Goal: Check status

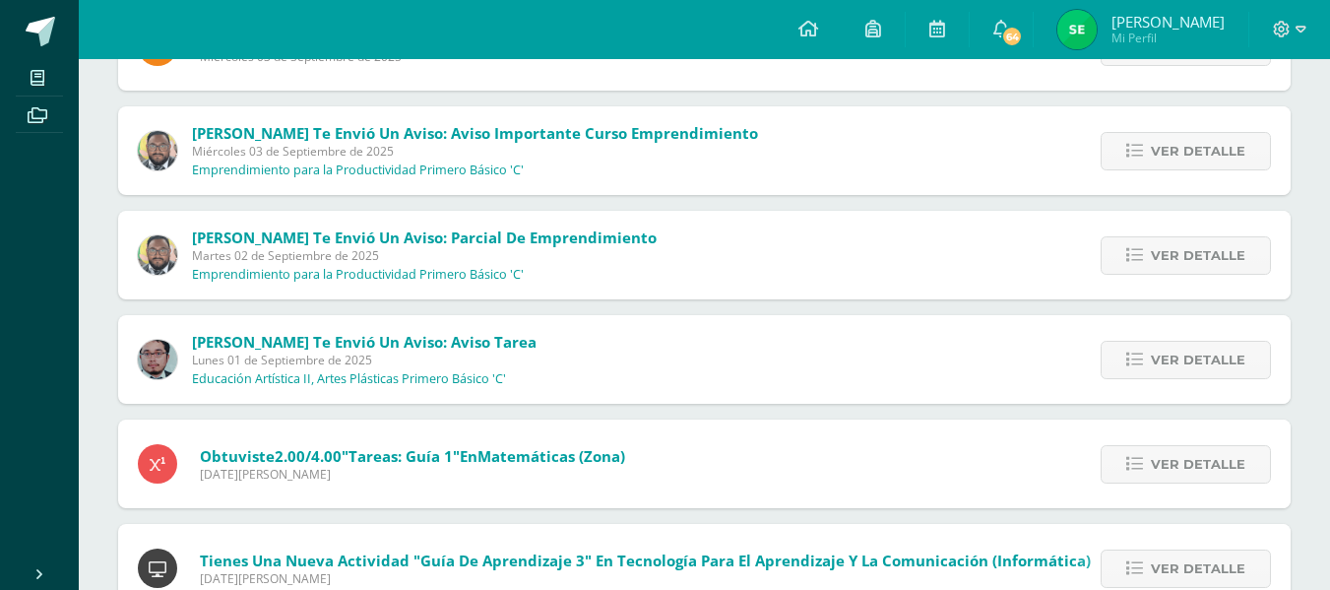
scroll to position [721, 0]
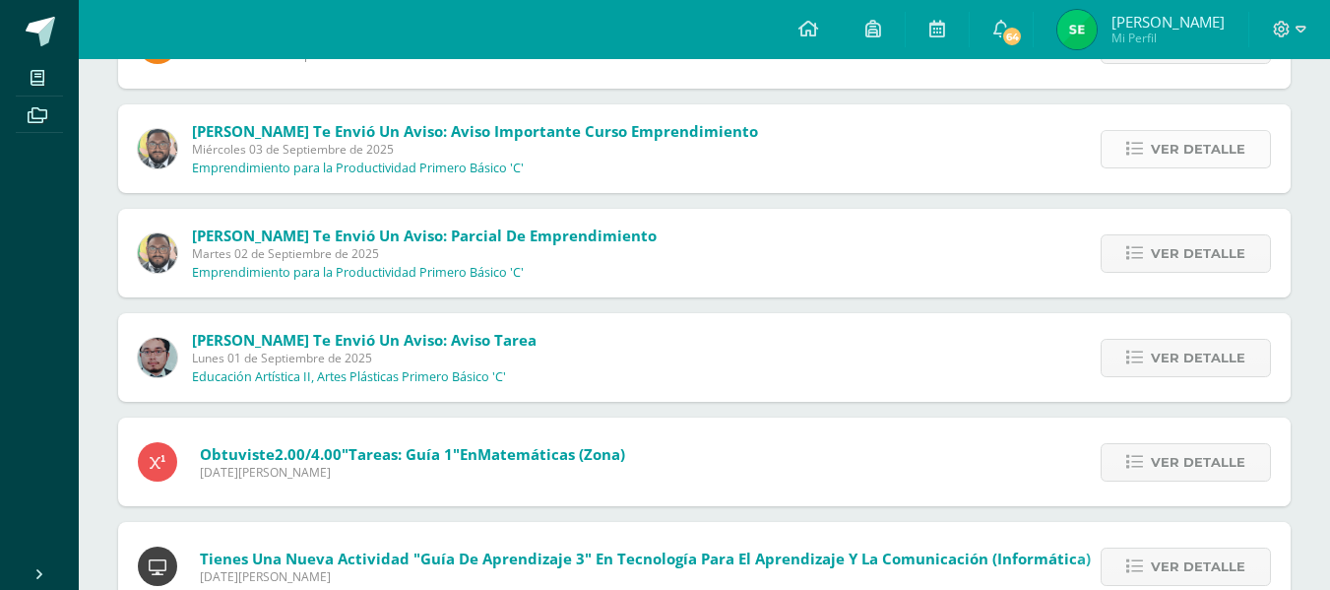
click at [1134, 152] on icon at bounding box center [1134, 149] width 17 height 17
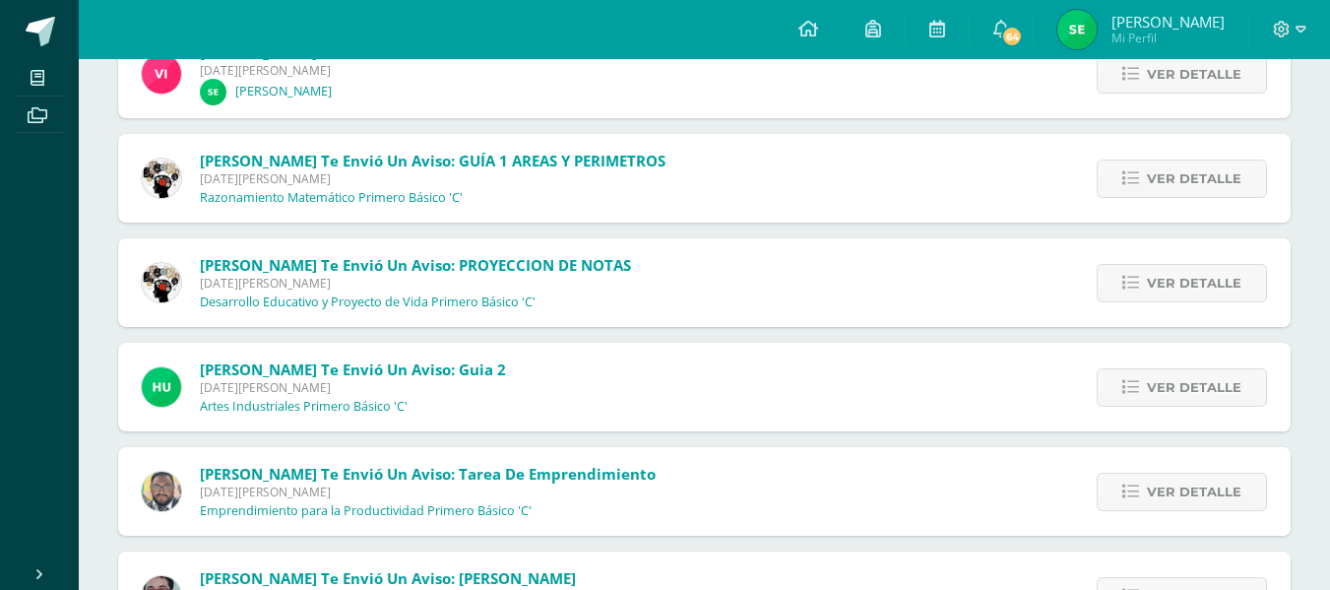
scroll to position [4086, 0]
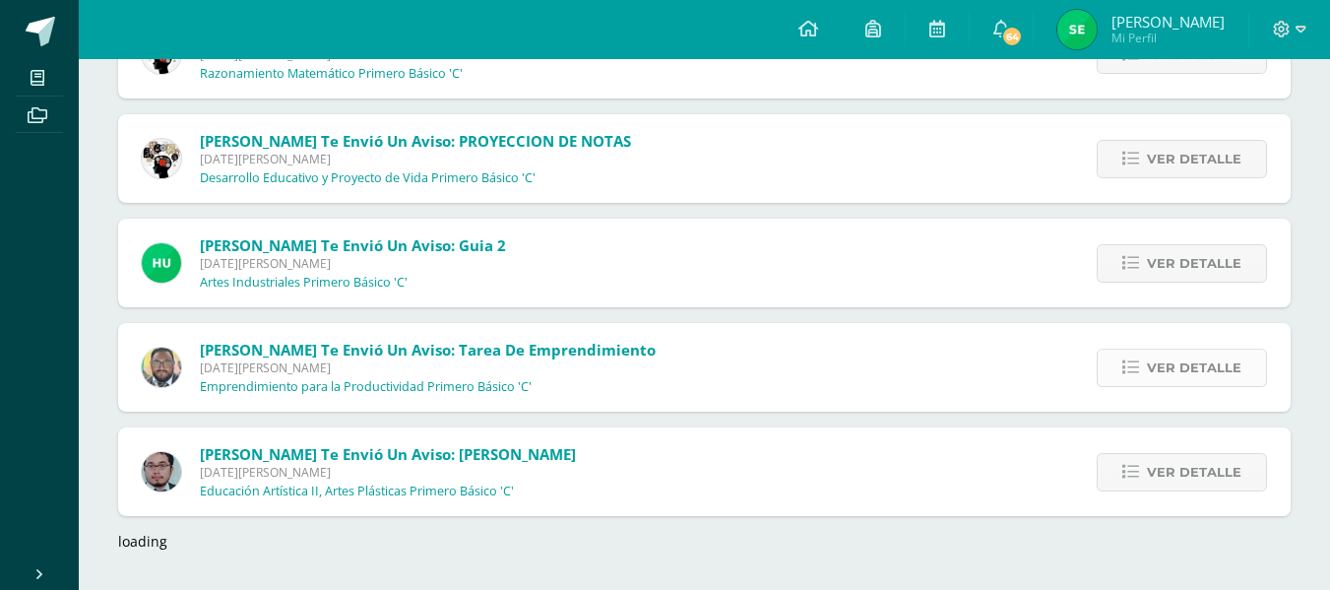
click at [1215, 379] on span "Ver detalle" at bounding box center [1194, 368] width 95 height 36
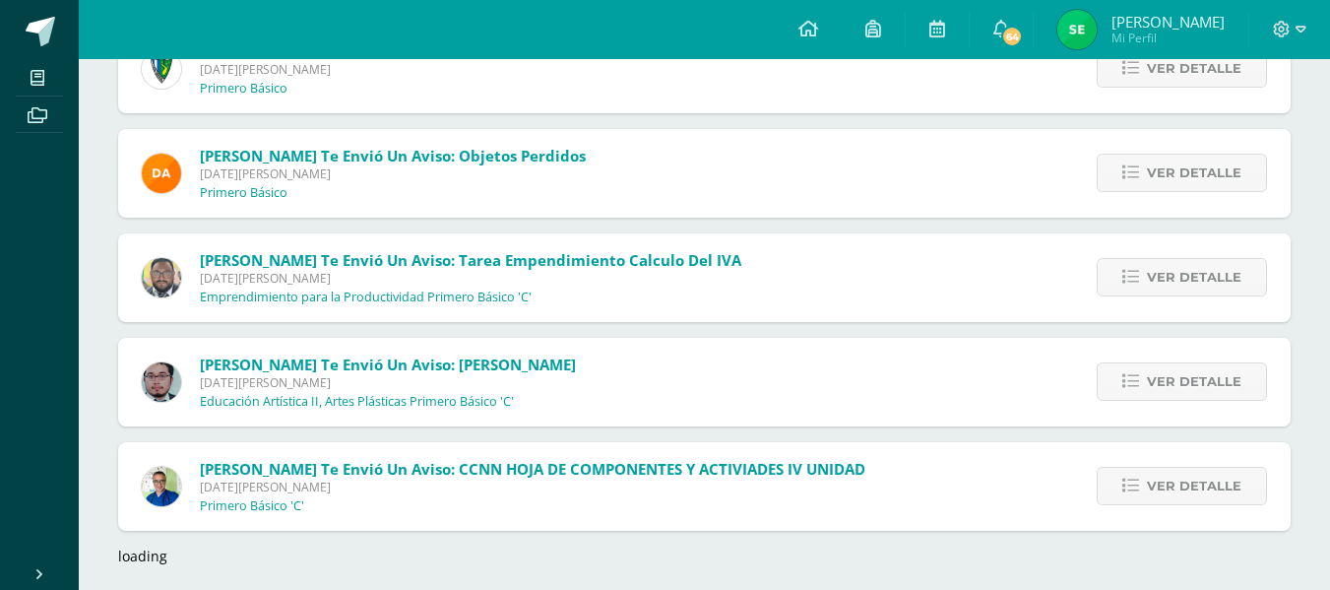
scroll to position [5091, 0]
click at [1120, 281] on link "Ver detalle" at bounding box center [1182, 276] width 170 height 38
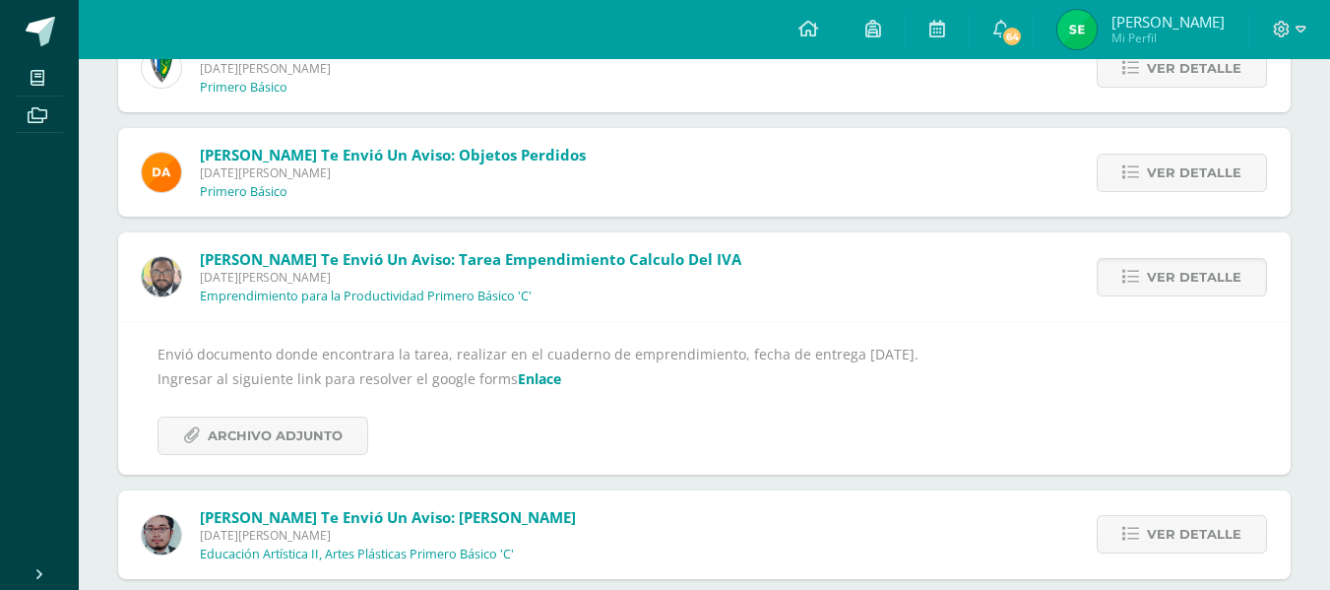
scroll to position [5143, 0]
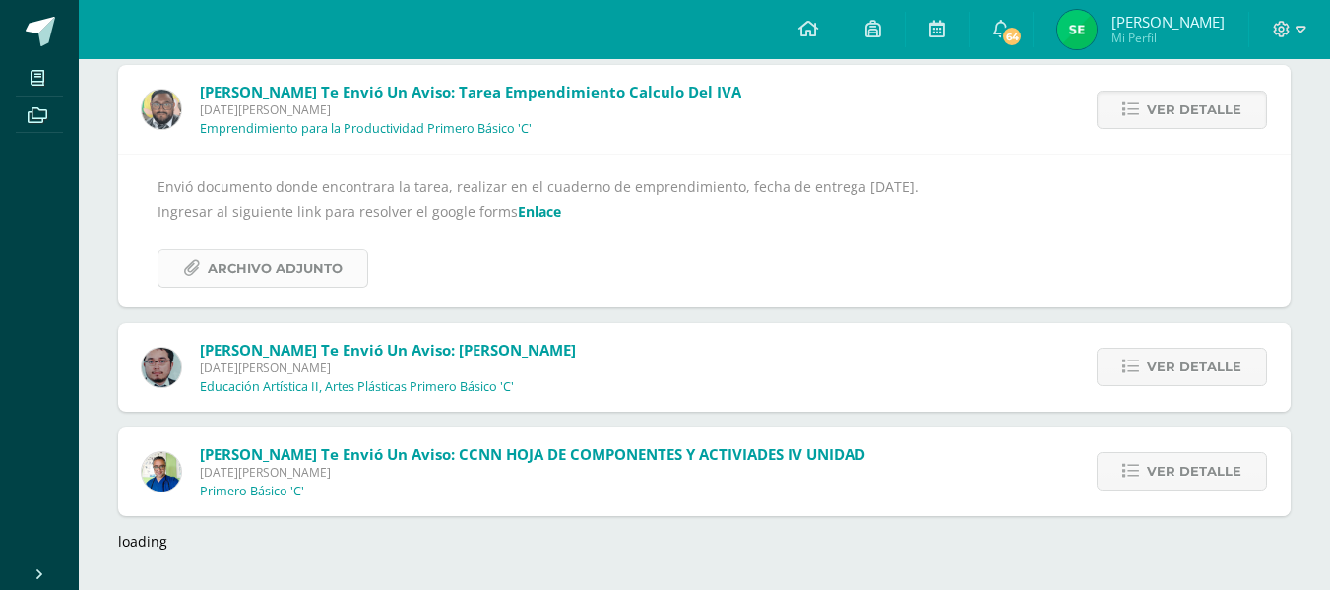
click at [240, 253] on span "Archivo Adjunto" at bounding box center [275, 268] width 135 height 36
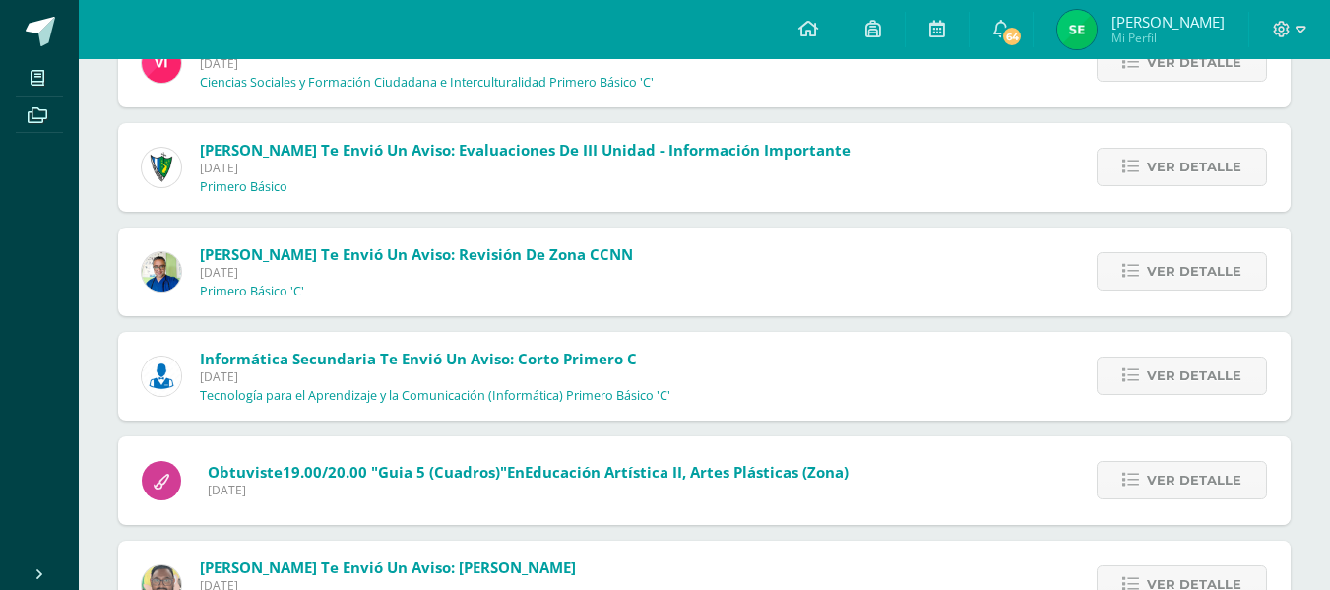
scroll to position [8274, 0]
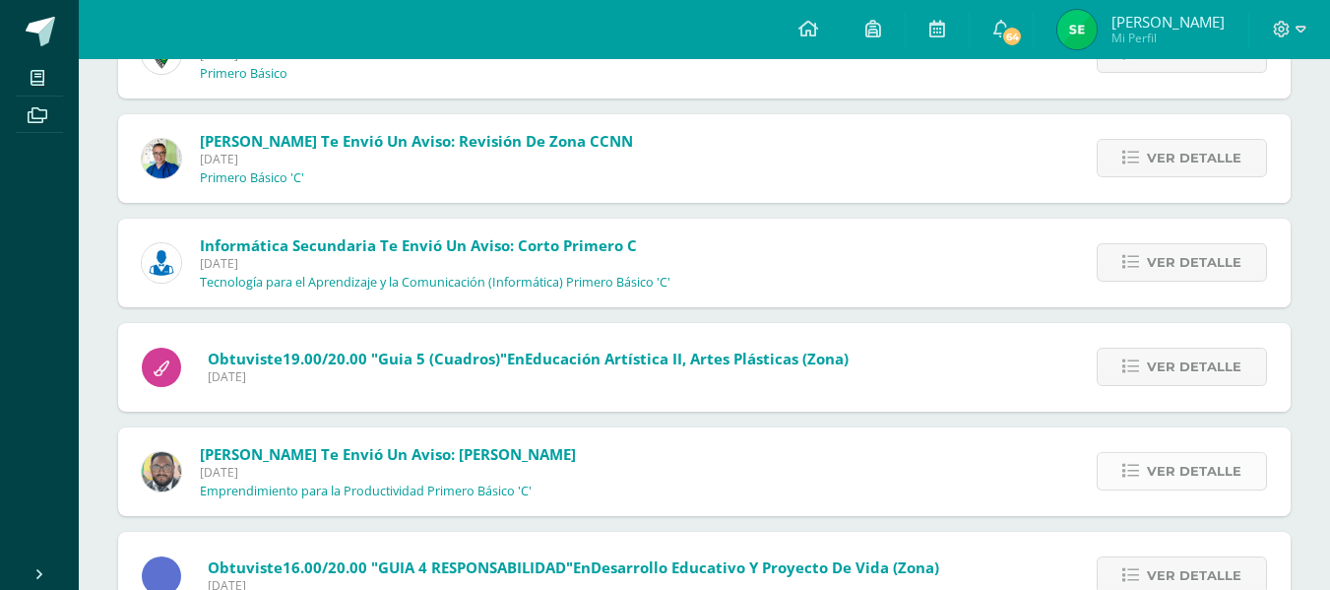
click at [1235, 471] on span "Ver detalle" at bounding box center [1194, 471] width 95 height 36
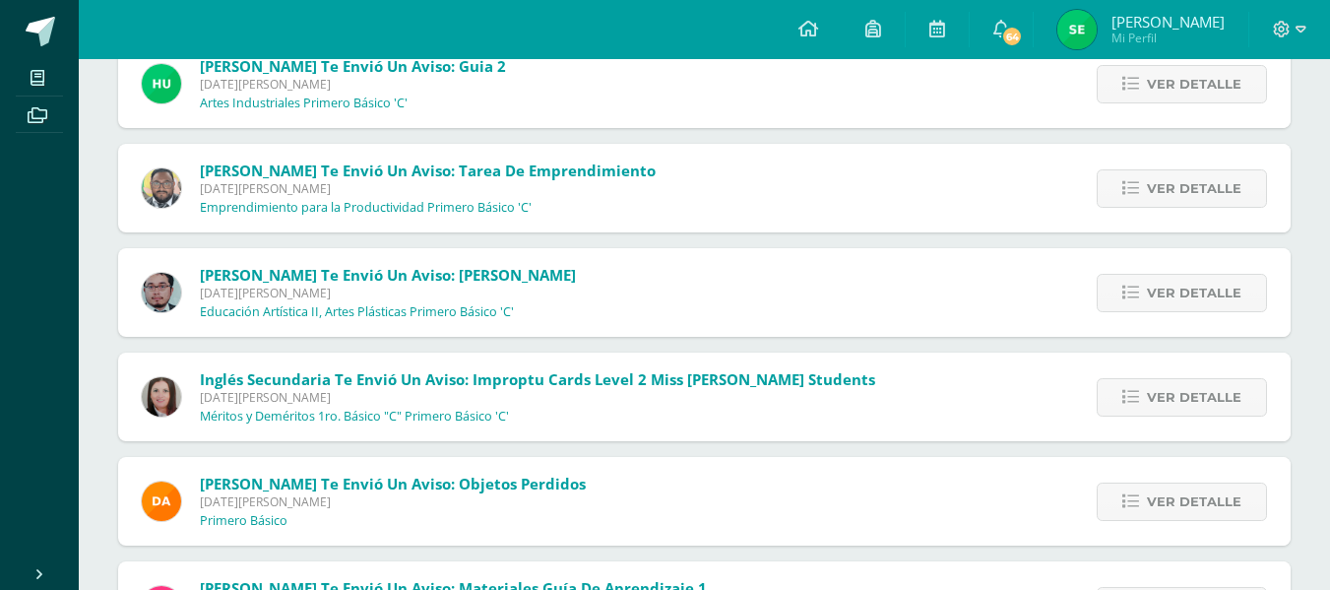
scroll to position [4124, 0]
click at [1159, 207] on span "Ver detalle" at bounding box center [1194, 189] width 95 height 36
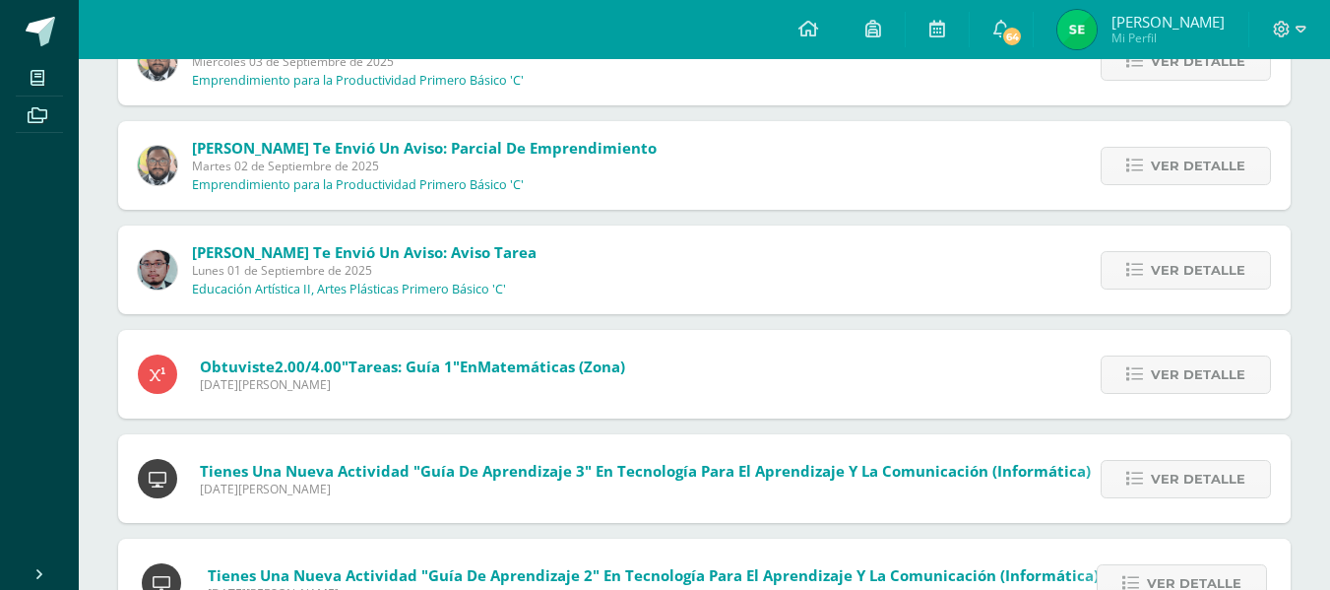
scroll to position [766, 0]
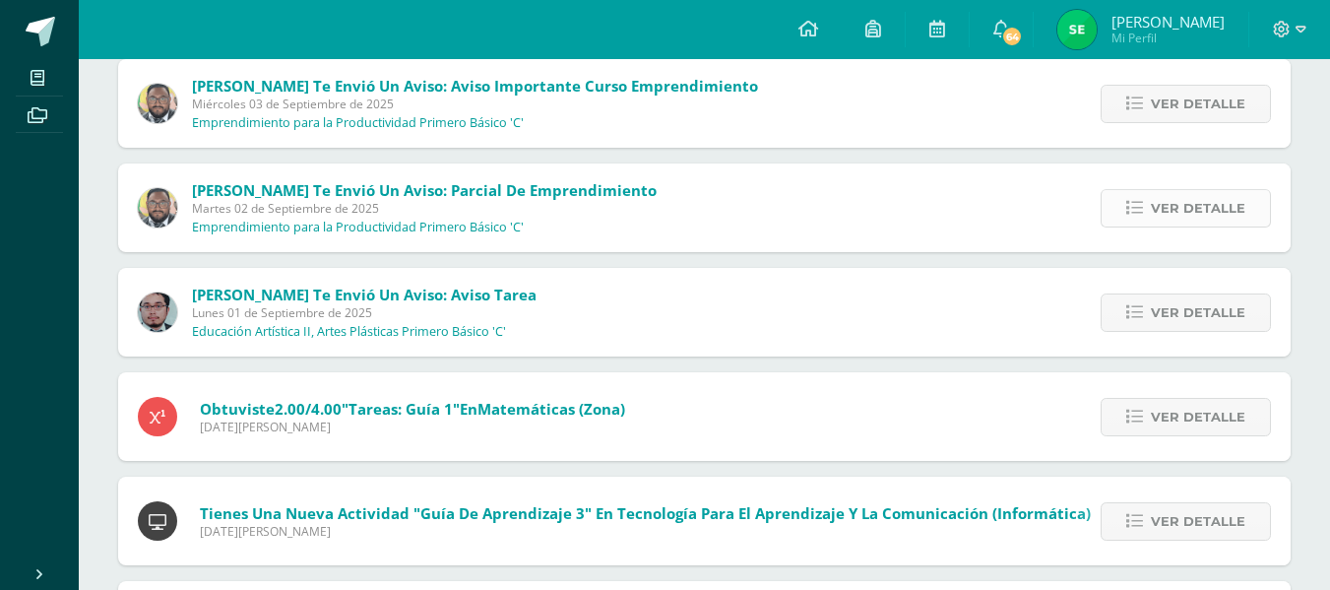
click at [1131, 218] on link "Ver detalle" at bounding box center [1186, 208] width 170 height 38
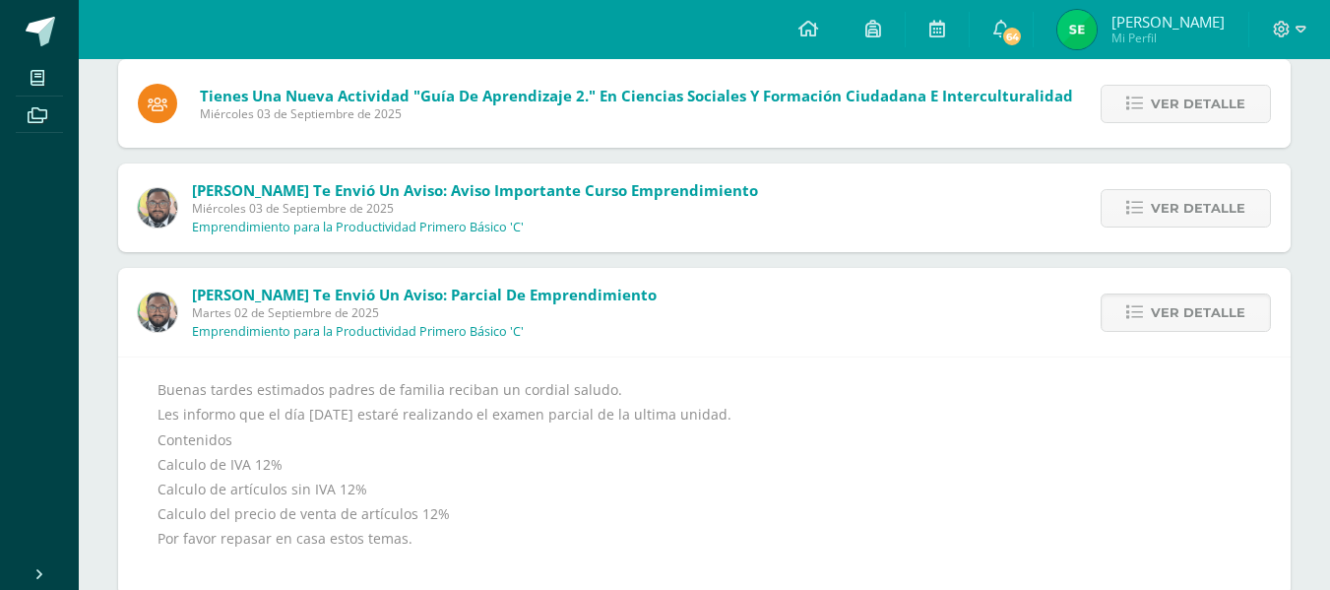
scroll to position [658, 0]
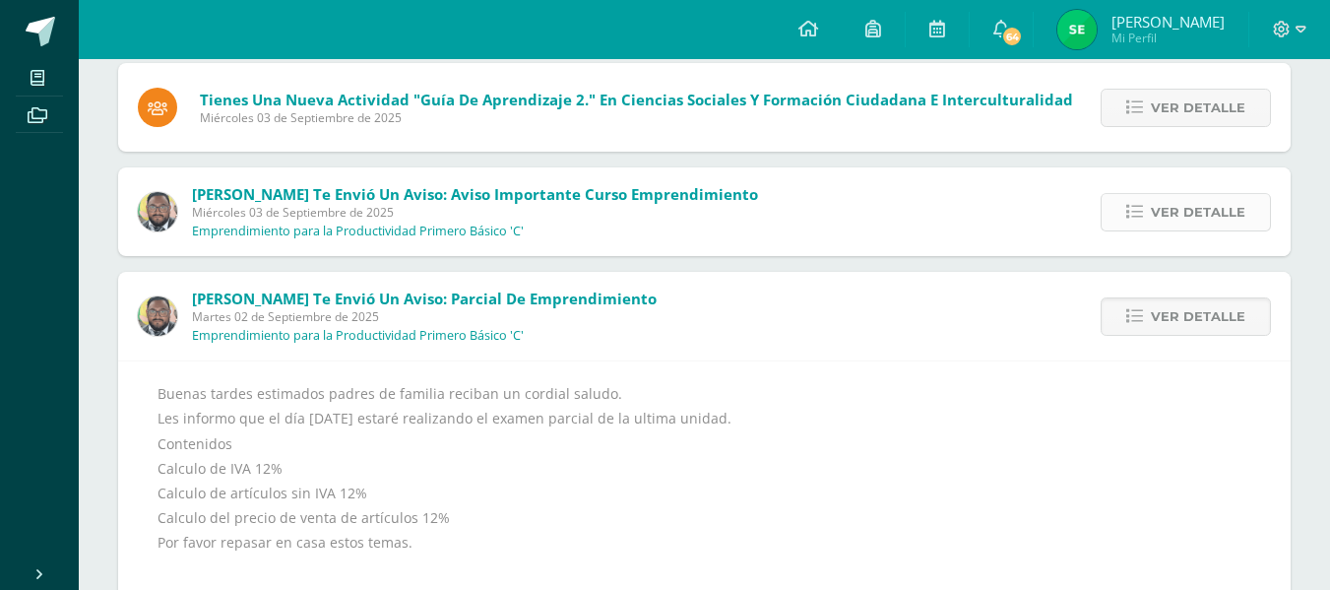
click at [1163, 205] on span "Ver detalle" at bounding box center [1198, 212] width 95 height 36
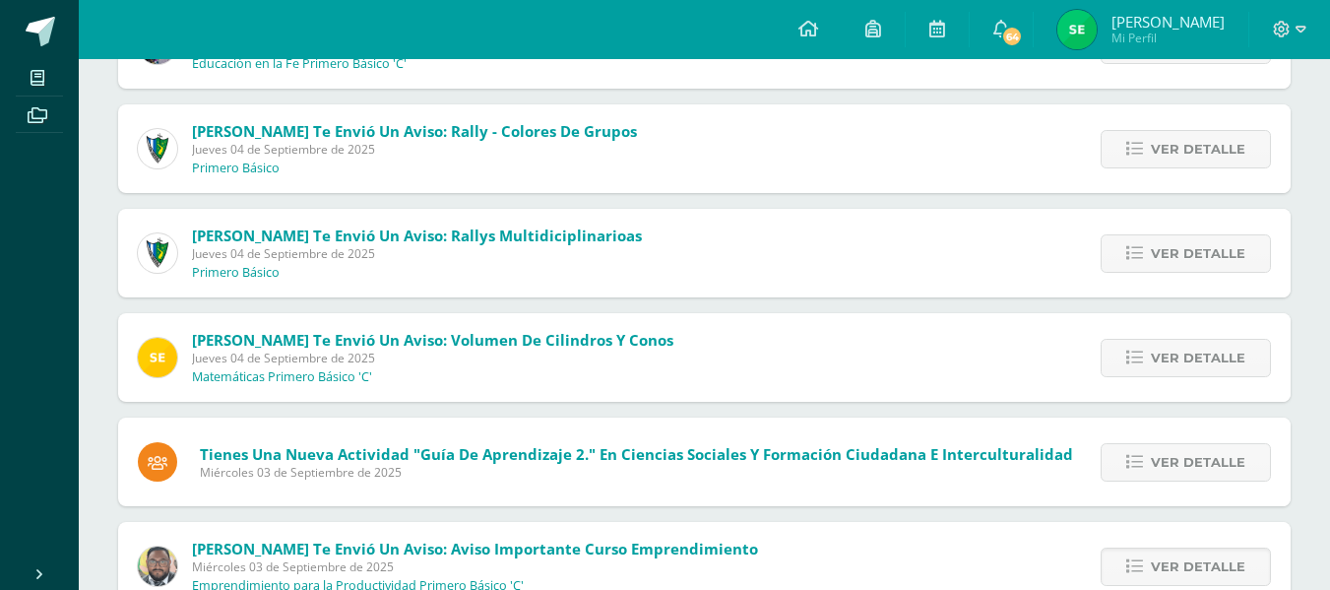
scroll to position [0, 0]
